Goal: Task Accomplishment & Management: Complete application form

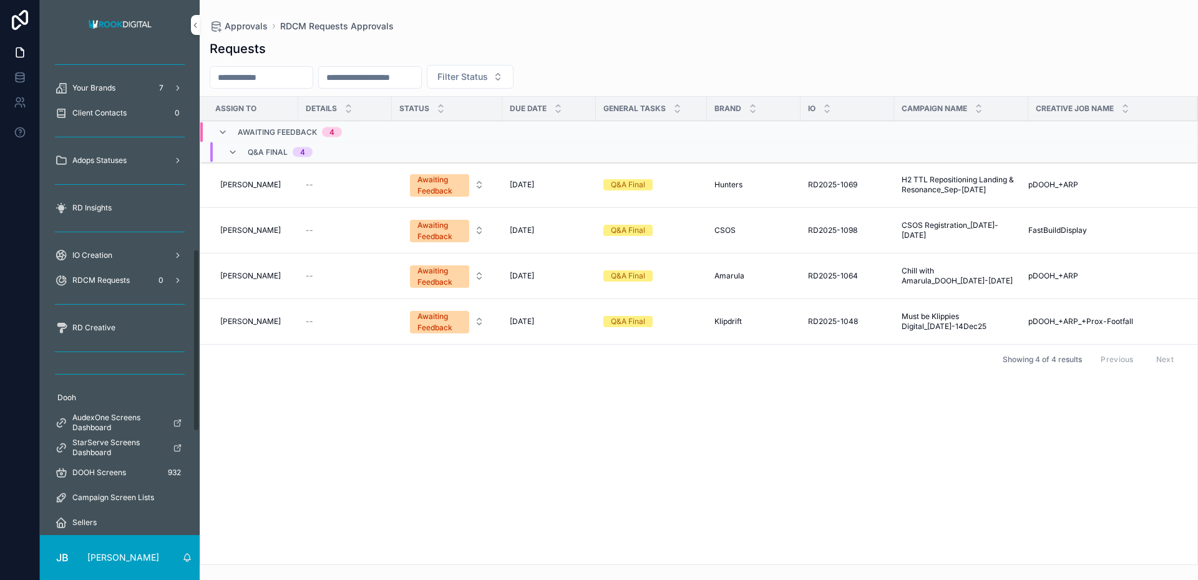
scroll to position [504, 0]
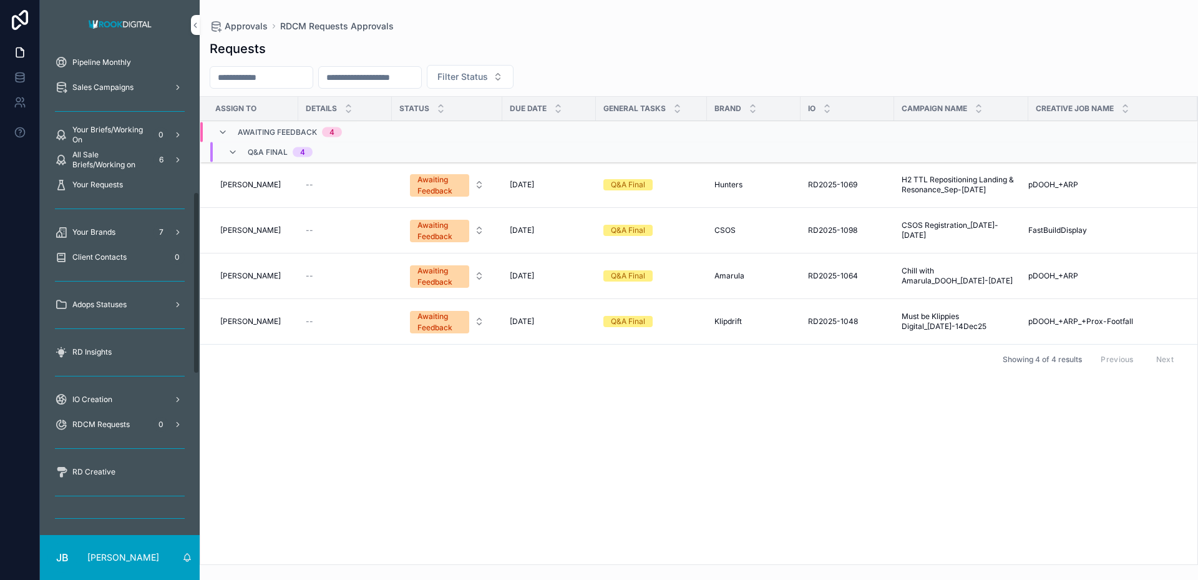
click at [105, 129] on span "Your Briefs/Working On" at bounding box center [110, 135] width 76 height 20
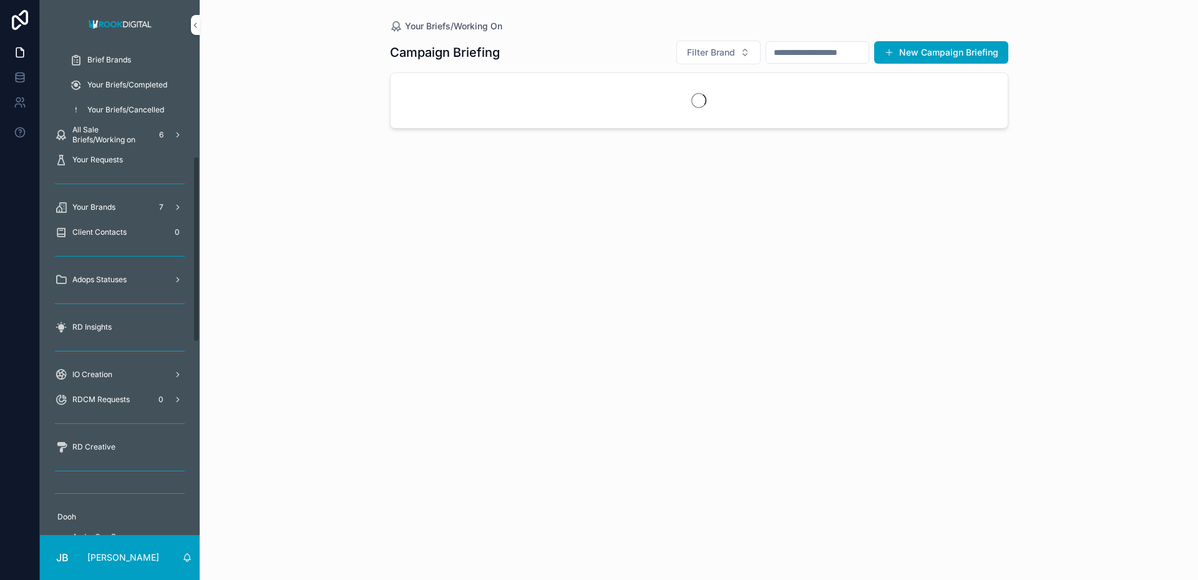
scroll to position [277, 0]
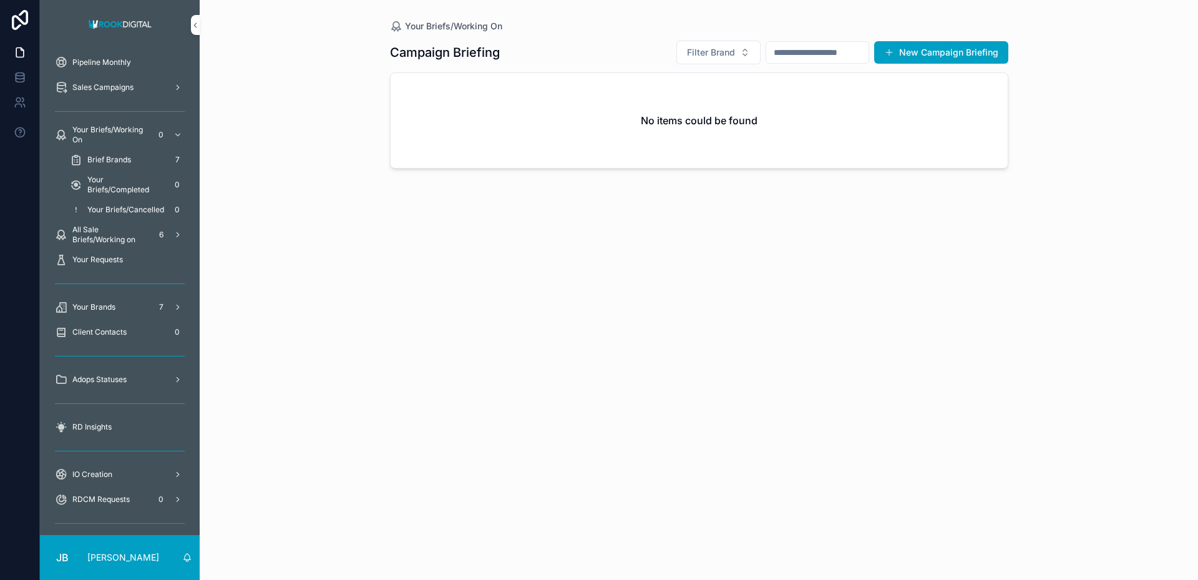
click at [106, 159] on span "Brief Brands" at bounding box center [109, 160] width 44 height 10
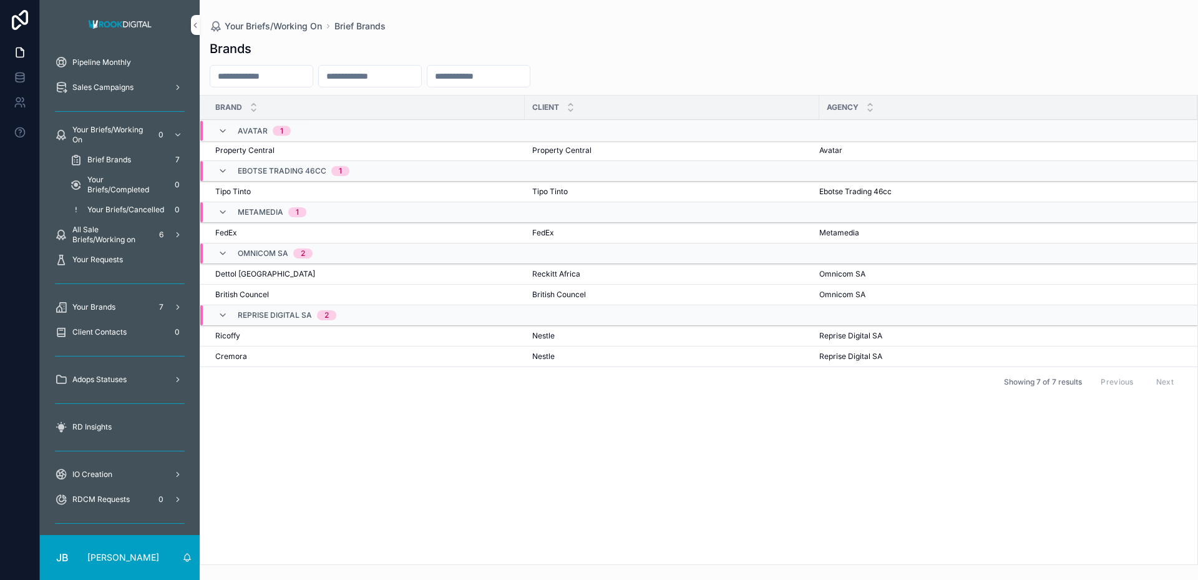
click at [102, 132] on span "Your Briefs/Working On" at bounding box center [110, 135] width 76 height 20
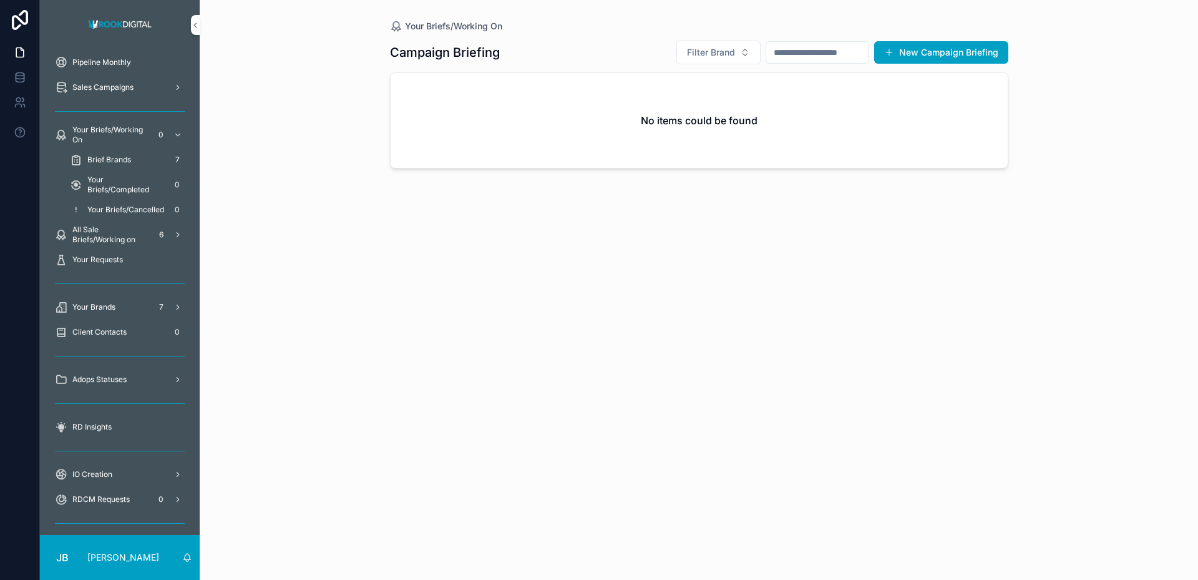
click at [967, 52] on button "New Campaign Briefing" at bounding box center [941, 52] width 134 height 22
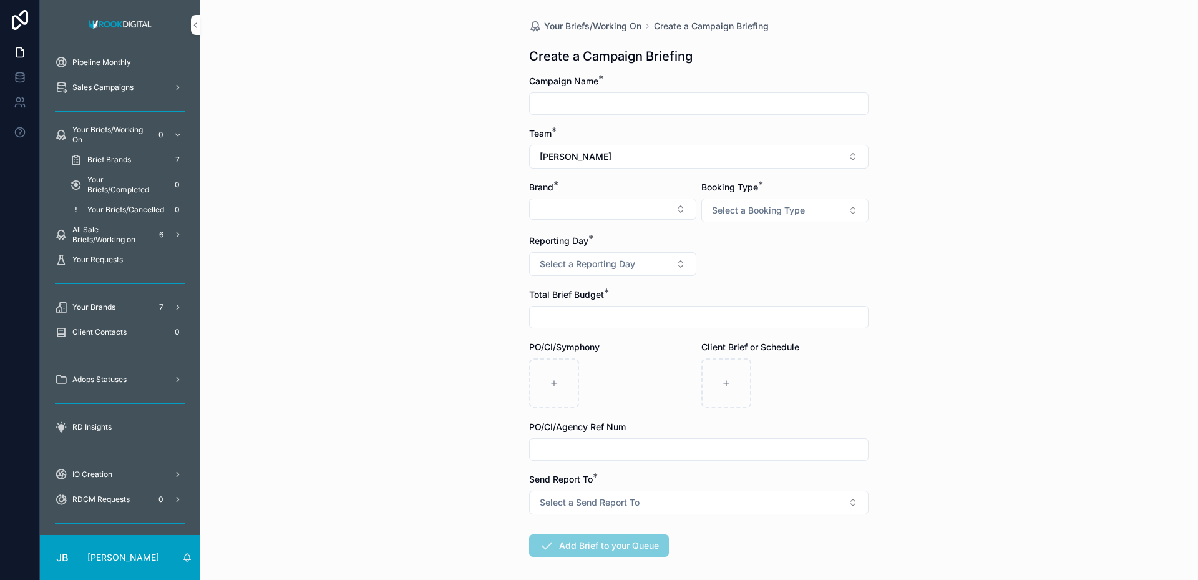
click at [566, 104] on input "scrollable content" at bounding box center [699, 103] width 338 height 17
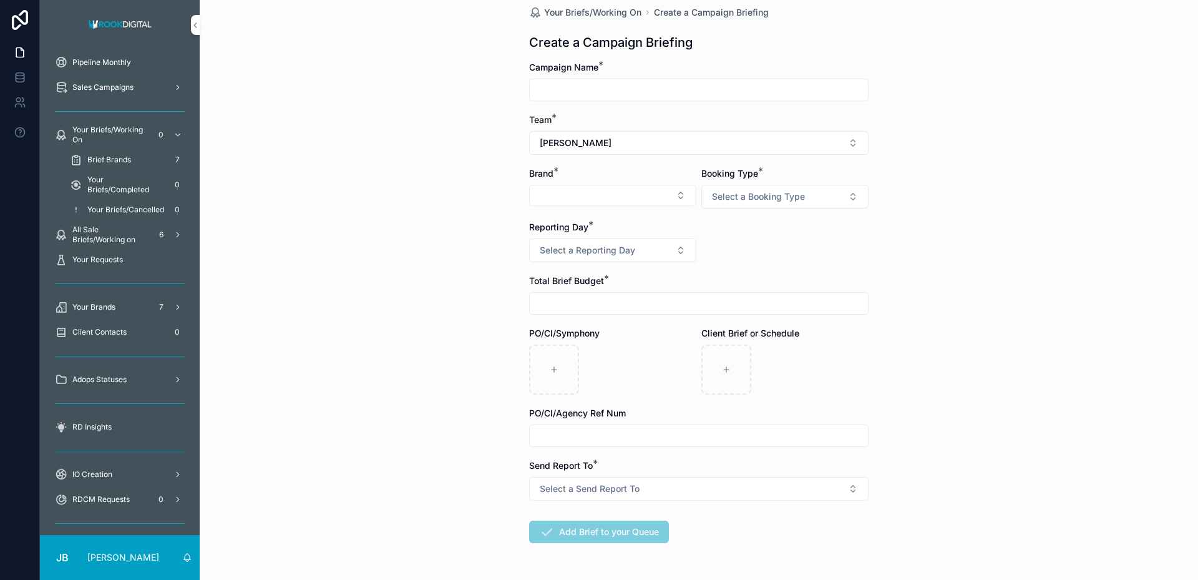
scroll to position [15, 0]
click at [574, 197] on button "Select Button" at bounding box center [612, 193] width 167 height 21
type input "****"
click at [577, 246] on div "Isuzu" at bounding box center [612, 243] width 173 height 20
click at [835, 193] on button "Select Brand First" at bounding box center [784, 195] width 167 height 24
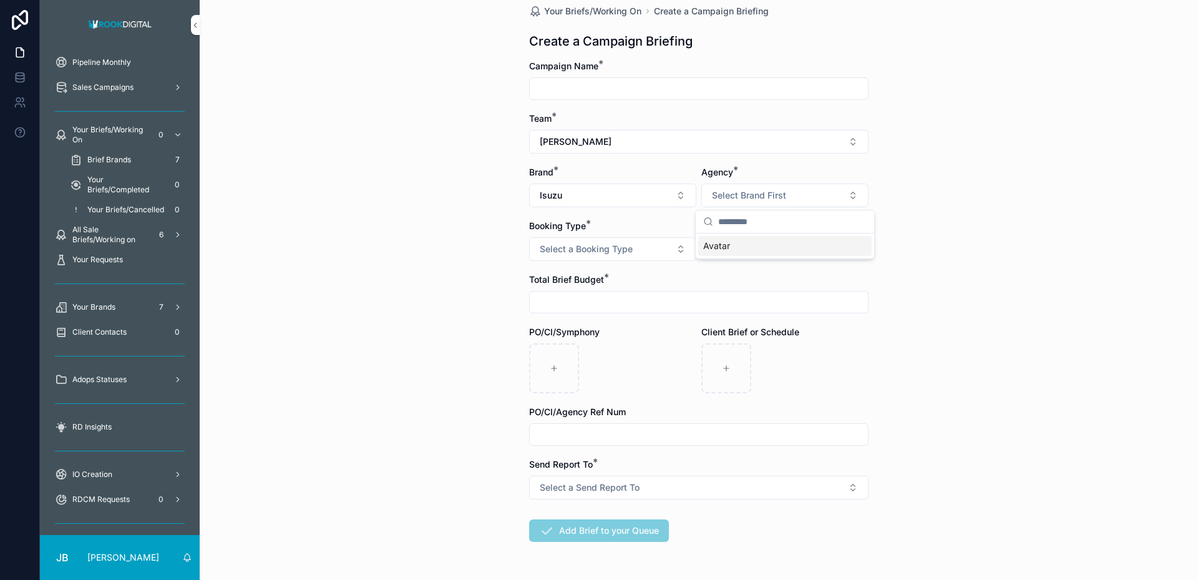
click at [793, 219] on input "scrollable content" at bounding box center [792, 221] width 148 height 22
drag, startPoint x: 747, startPoint y: 222, endPoint x: 700, endPoint y: 222, distance: 47.4
click at [700, 222] on div "*****" at bounding box center [785, 221] width 178 height 23
paste input "**********"
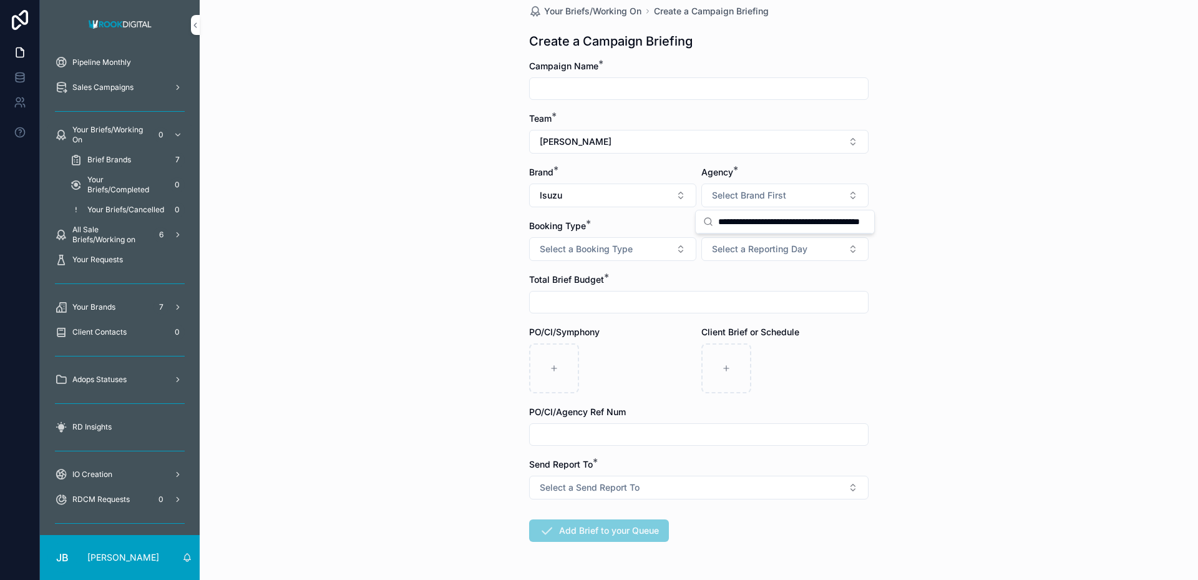
type input "**********"
click at [969, 206] on div "Your Briefs/Working On Create a Campaign Briefing Create a Campaign Briefing Ca…" at bounding box center [699, 275] width 998 height 580
click at [855, 196] on button "Select Brand First" at bounding box center [784, 195] width 167 height 24
click at [741, 224] on input "scrollable content" at bounding box center [792, 221] width 148 height 22
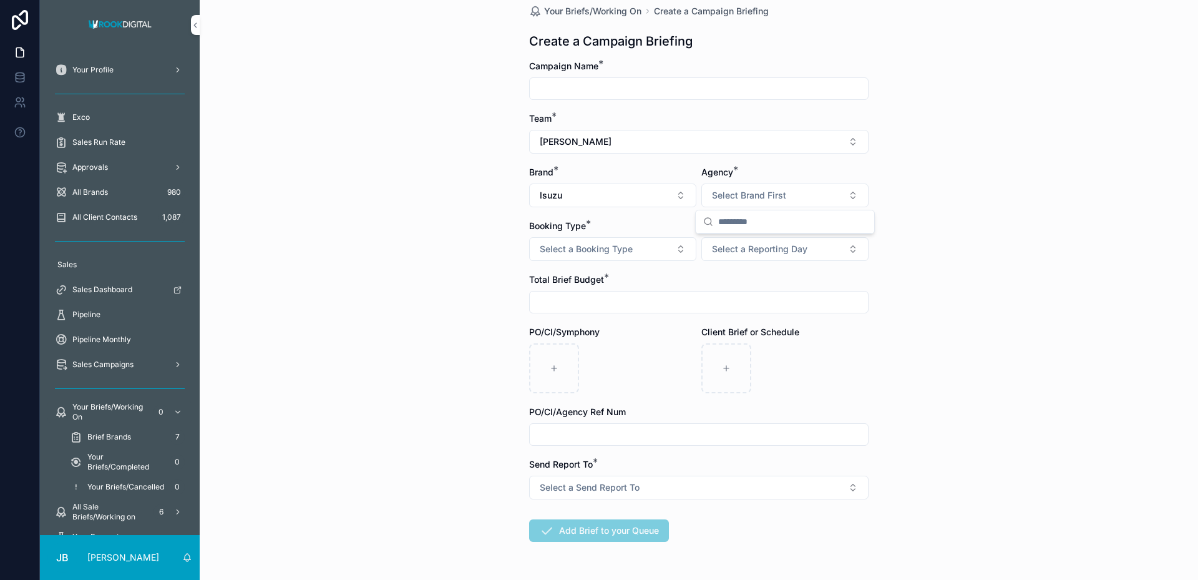
click at [90, 166] on span "Approvals" at bounding box center [90, 167] width 36 height 10
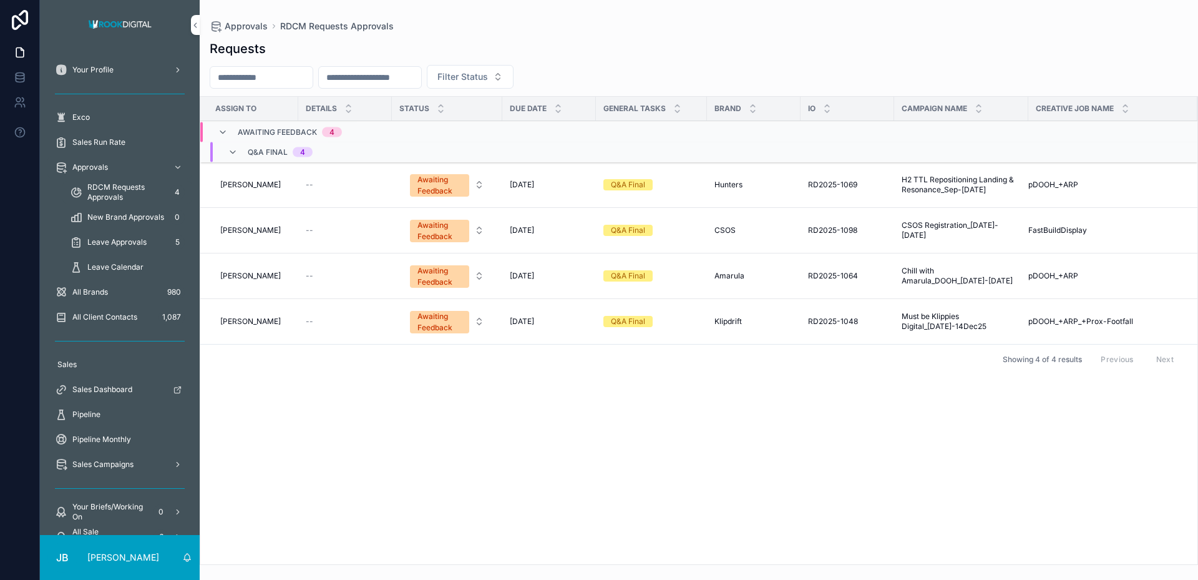
click at [114, 185] on span "RDCM Requests Approvals" at bounding box center [125, 192] width 77 height 20
click at [536, 18] on div "Approvals RDCM Requests Approvals Requests Filter Status Assign To Details Stat…" at bounding box center [699, 282] width 998 height 565
